Goal: Task Accomplishment & Management: Use online tool/utility

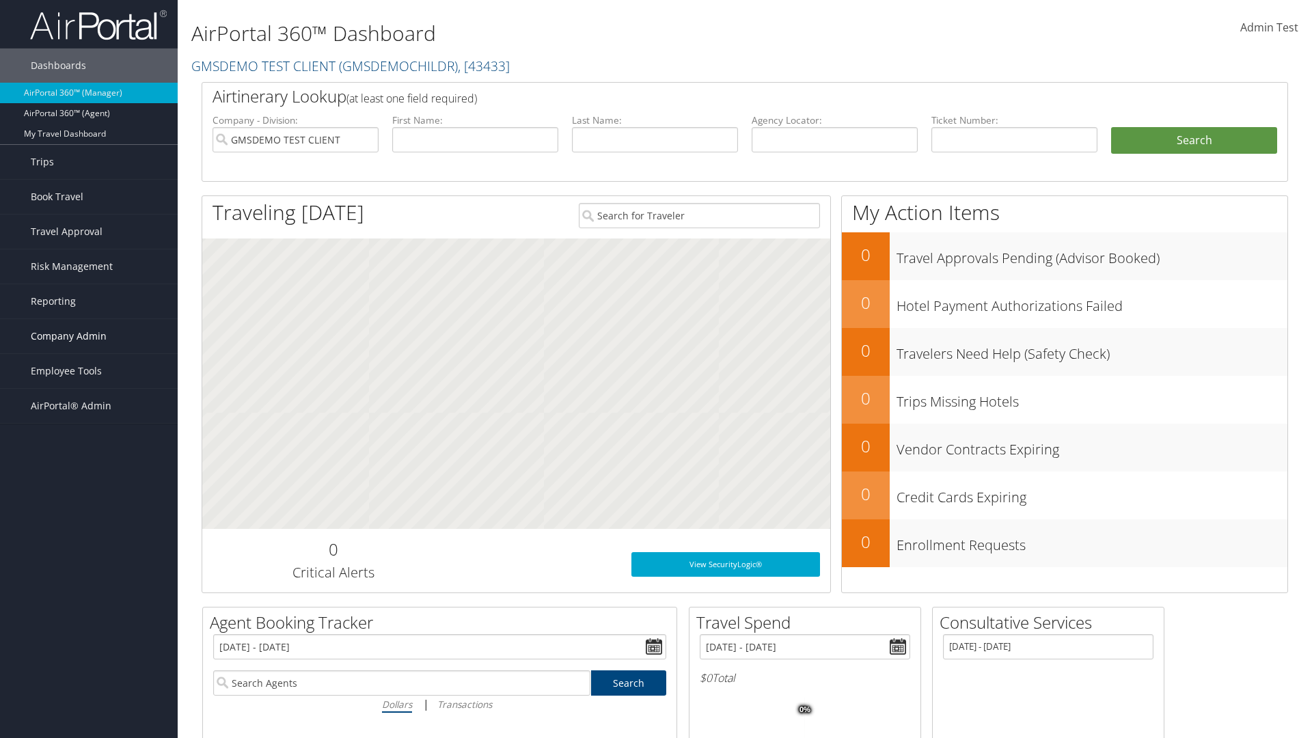
click at [89, 336] on span "Company Admin" at bounding box center [69, 336] width 76 height 34
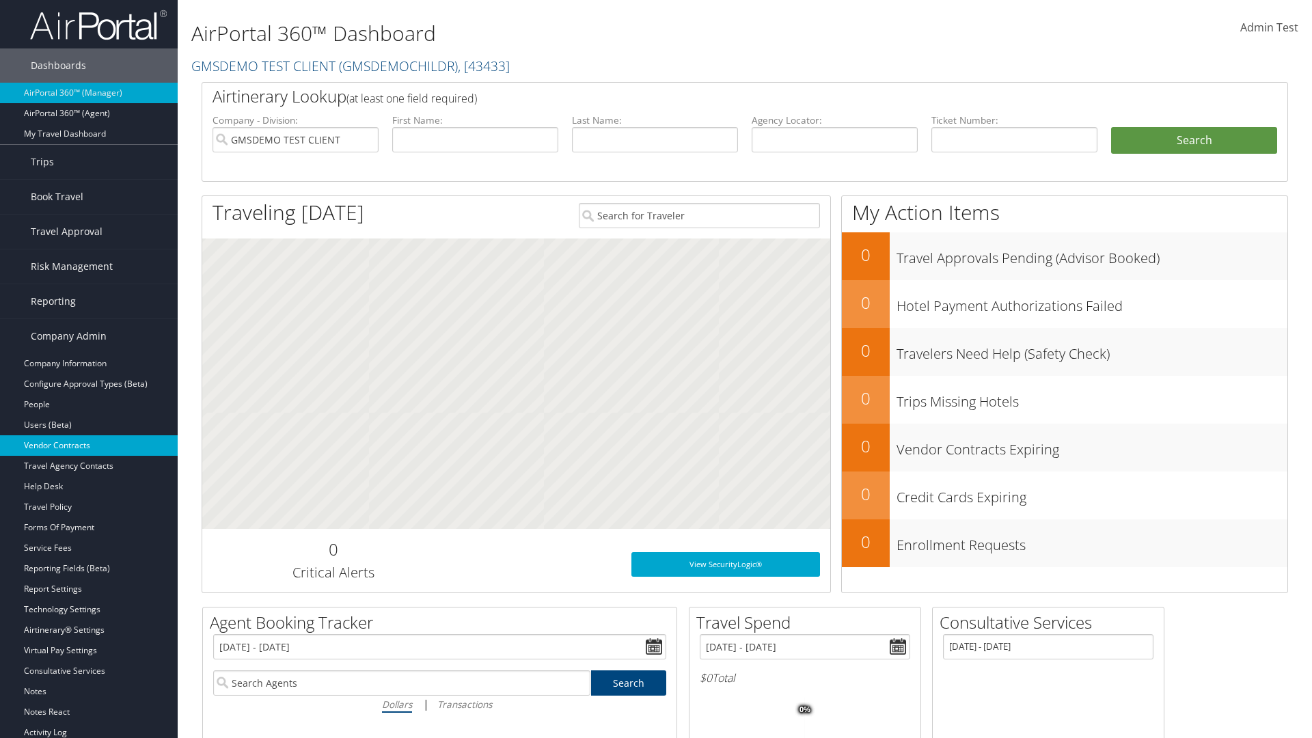
click at [89, 445] on link "Vendor Contracts" at bounding box center [89, 445] width 178 height 20
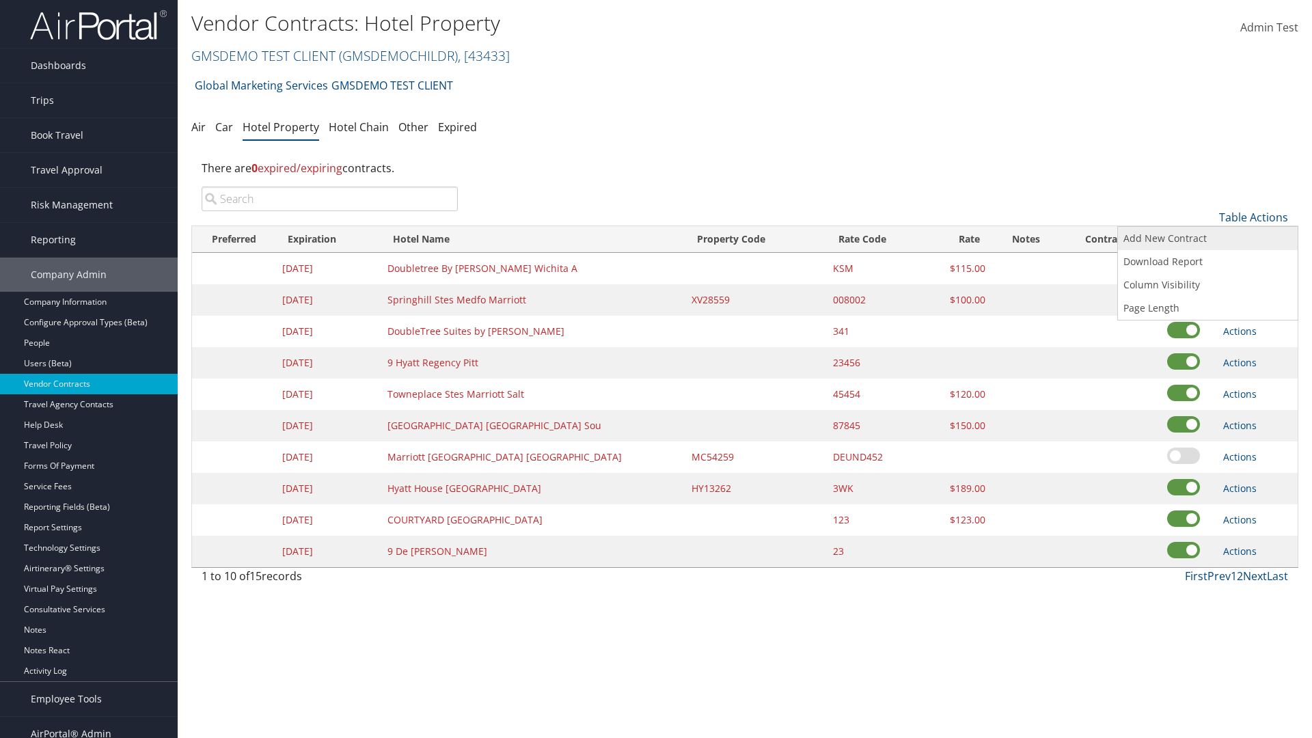
click at [1207, 238] on link "Add New Contract" at bounding box center [1208, 238] width 180 height 23
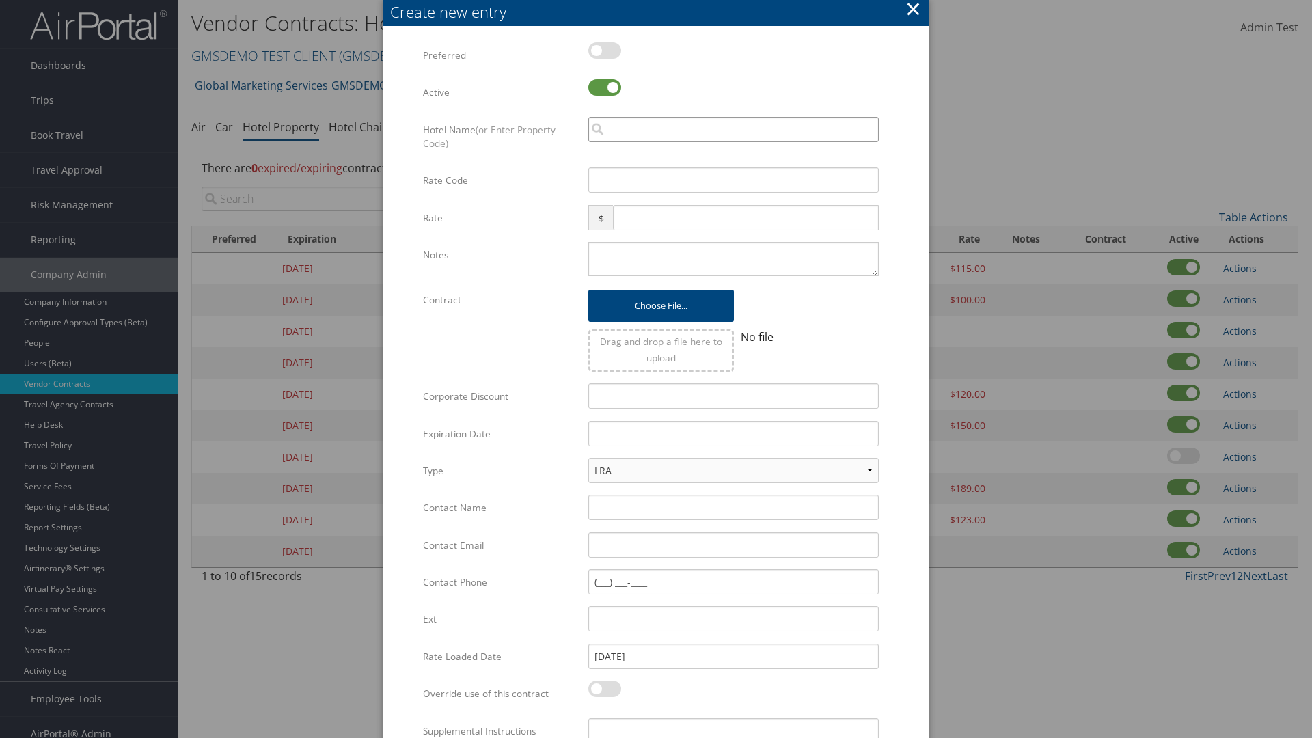
click at [733, 129] on input "search" at bounding box center [733, 129] width 290 height 25
type input "Californ"
